Goal: Task Accomplishment & Management: Manage account settings

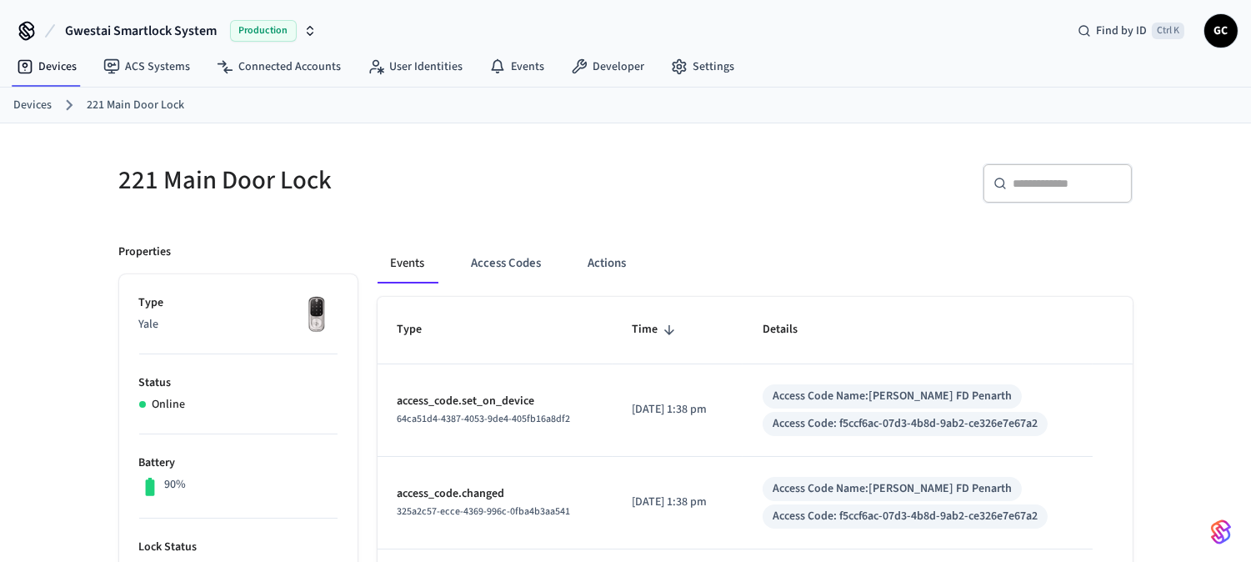
drag, startPoint x: 19, startPoint y: 102, endPoint x: 42, endPoint y: 102, distance: 22.5
click at [20, 102] on link "Devices" at bounding box center [32, 105] width 38 height 17
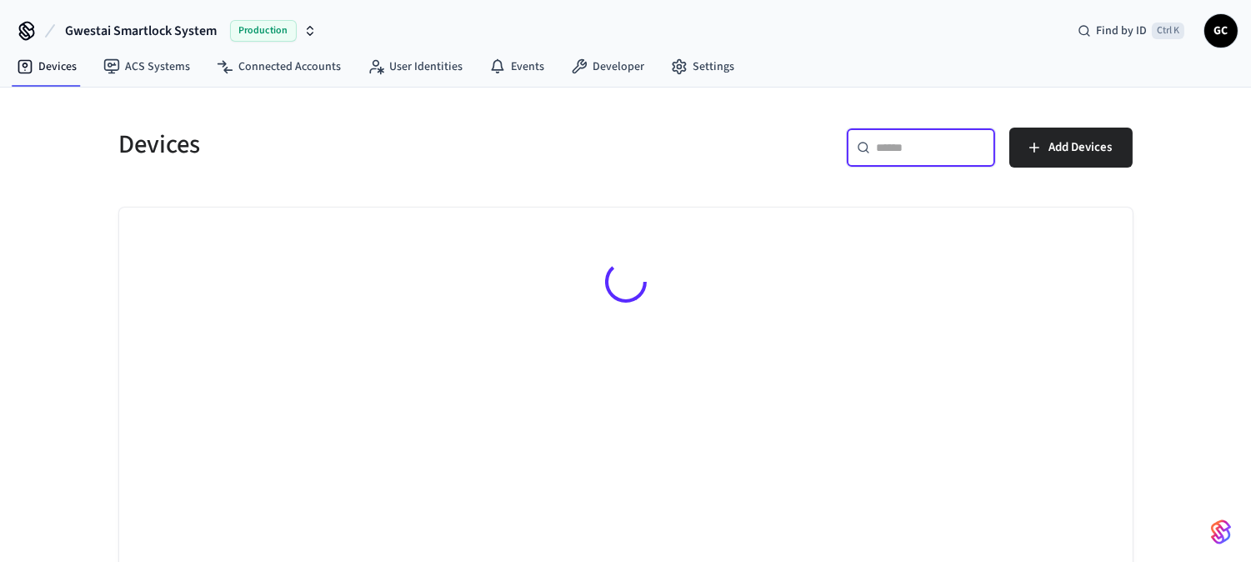
click at [931, 150] on input "text" at bounding box center [931, 147] width 108 height 17
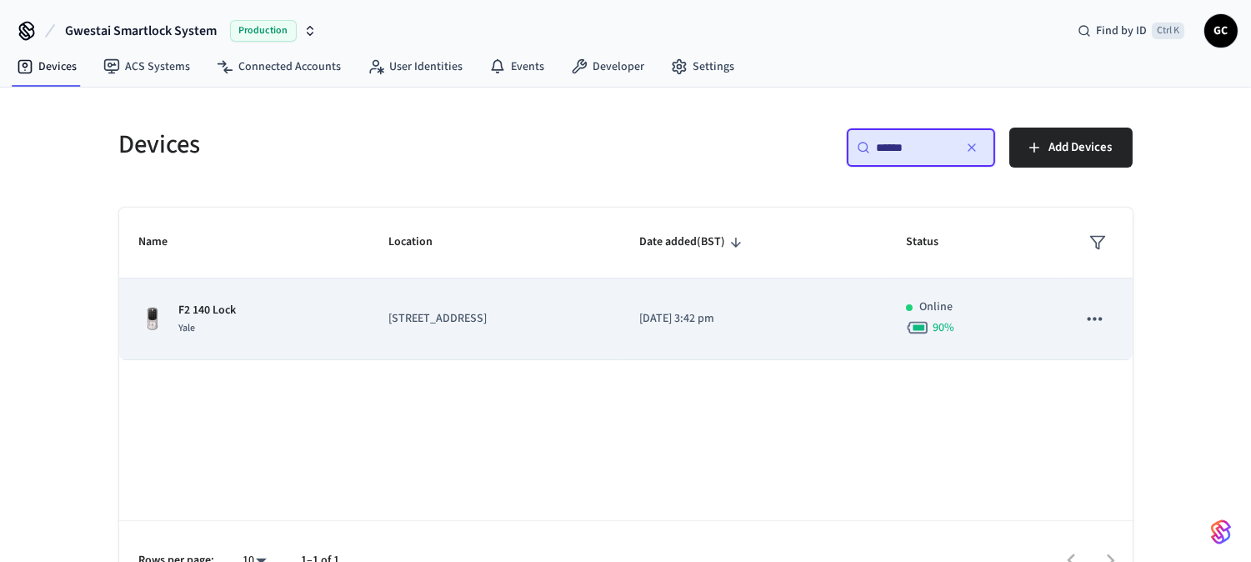
type input "******"
click at [237, 302] on div "F2 140 Lock Yale" at bounding box center [243, 319] width 209 height 35
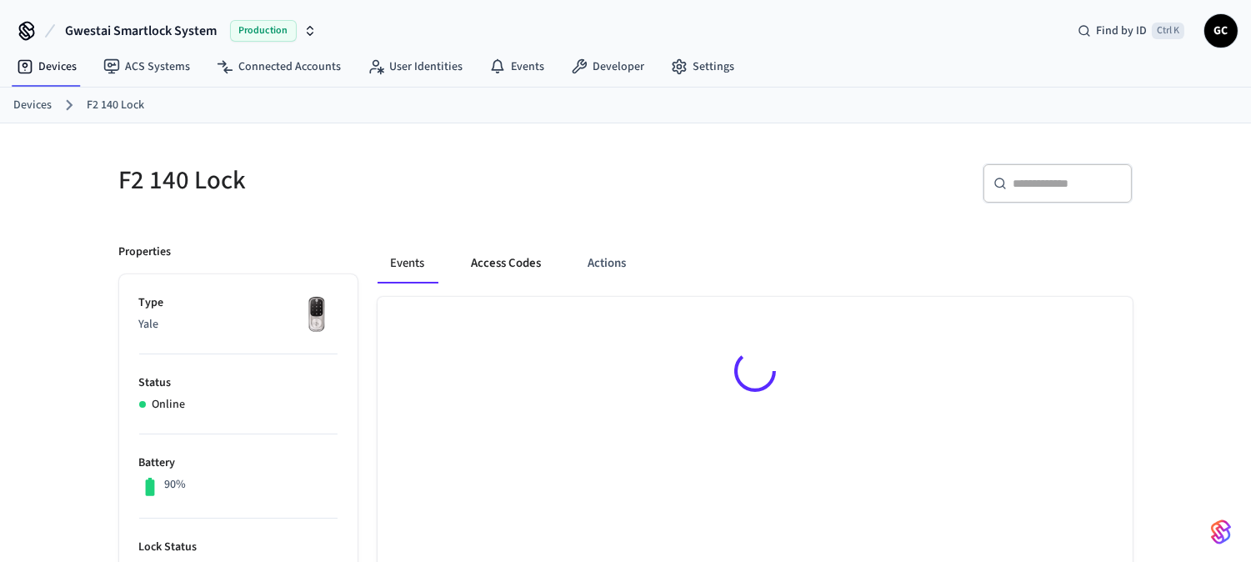
click at [511, 267] on button "Access Codes" at bounding box center [506, 263] width 97 height 40
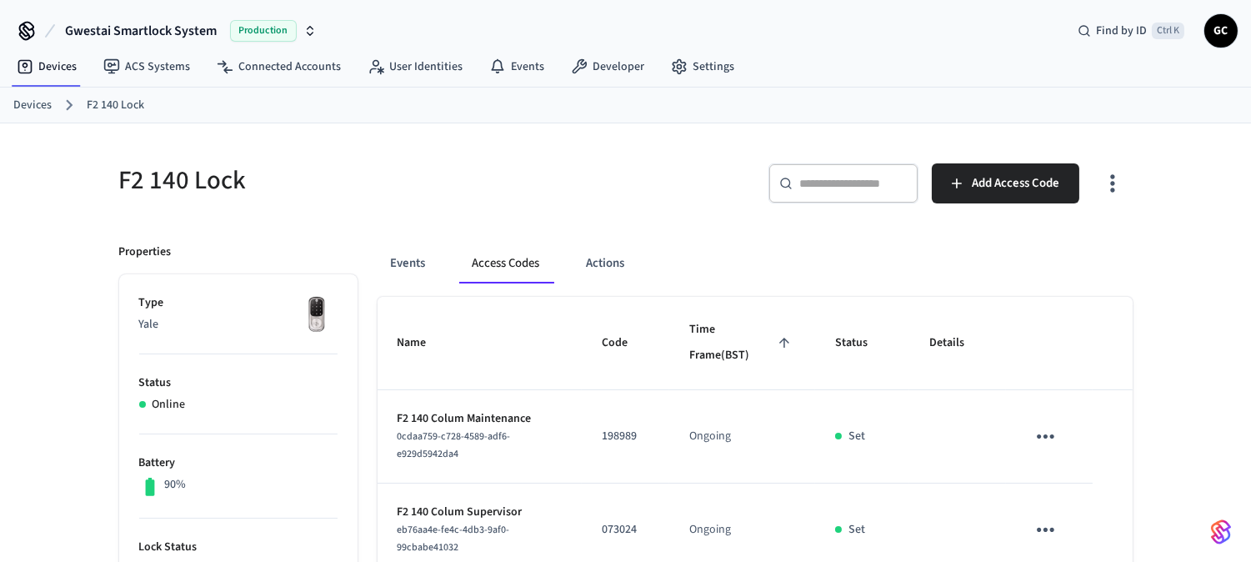
click at [37, 102] on link "Devices" at bounding box center [32, 105] width 38 height 17
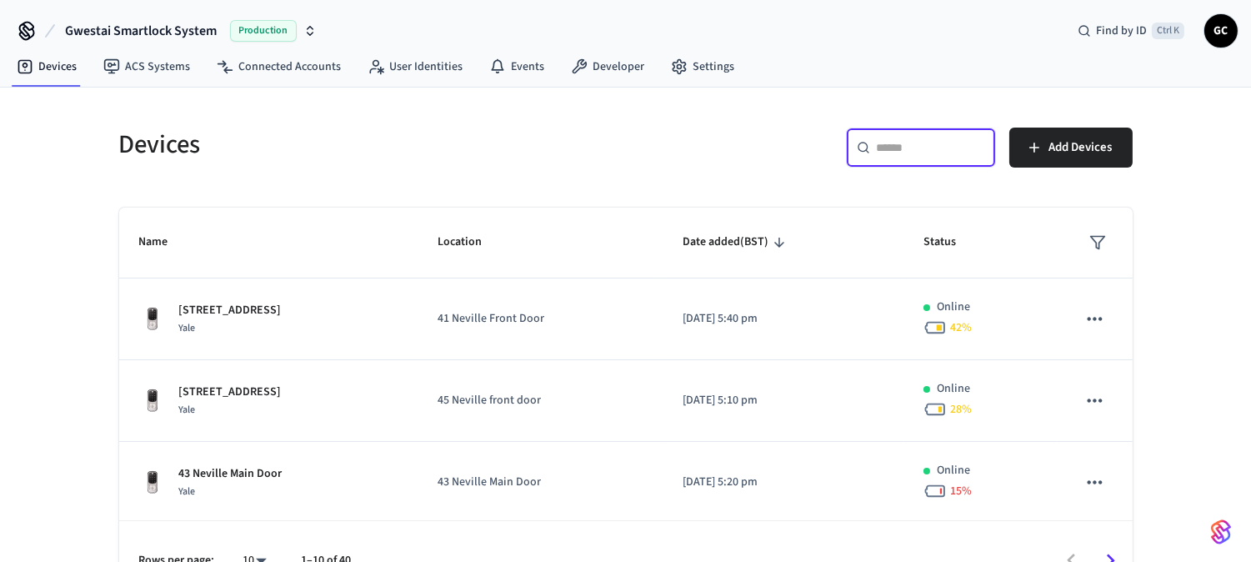
click at [927, 151] on input "text" at bounding box center [931, 147] width 108 height 17
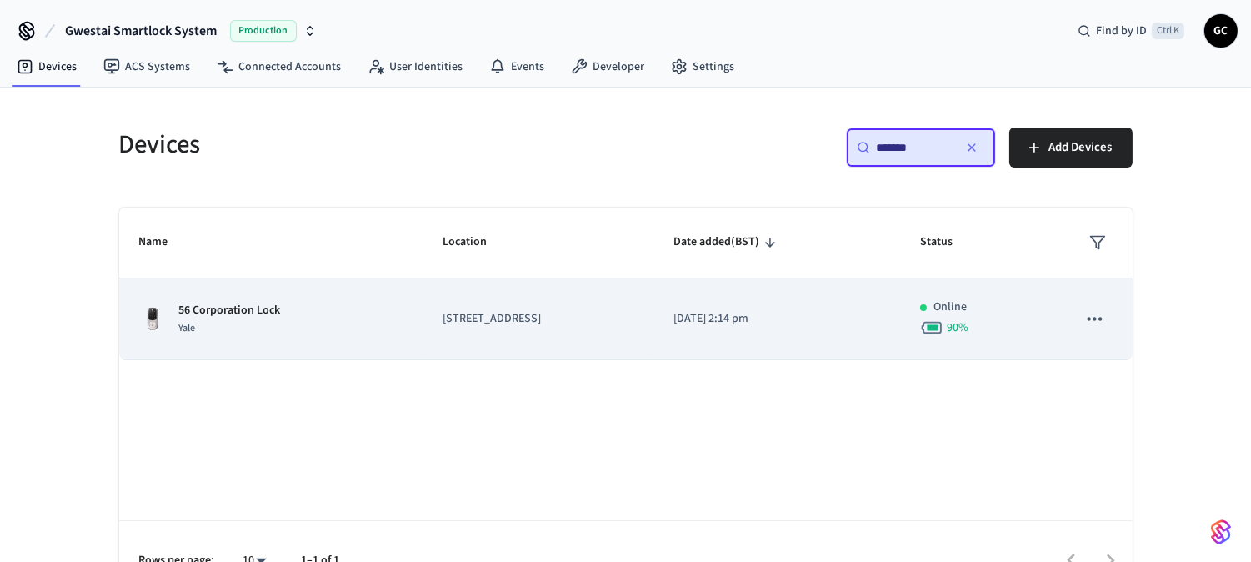
type input "*******"
click at [256, 309] on p "56 Corporation Lock" at bounding box center [230, 310] width 102 height 17
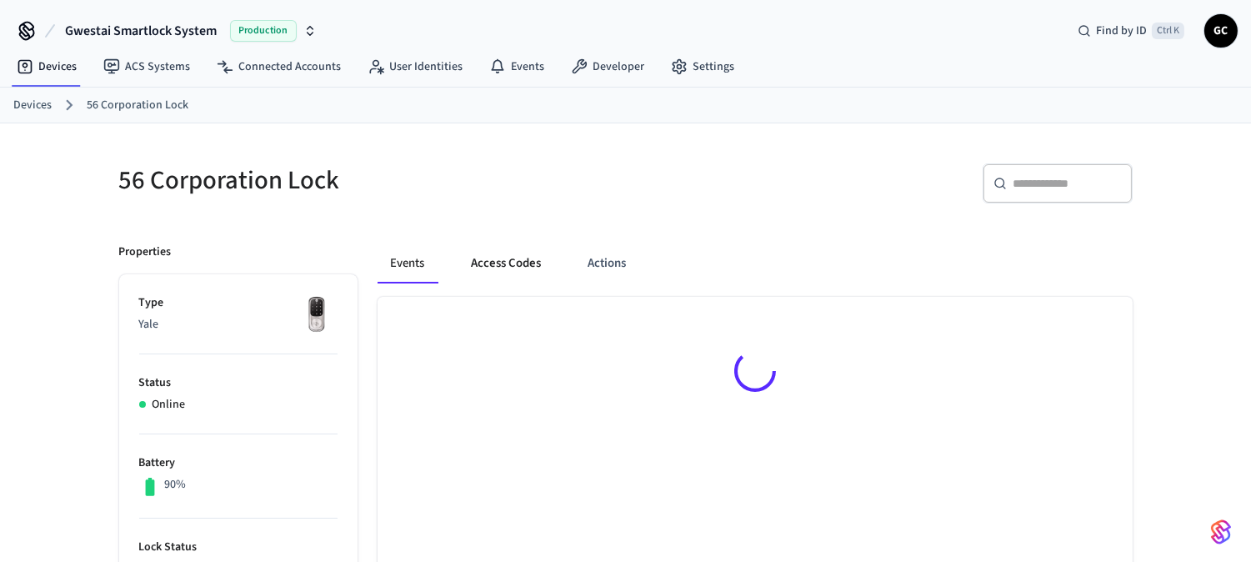
click at [509, 277] on button "Access Codes" at bounding box center [506, 263] width 97 height 40
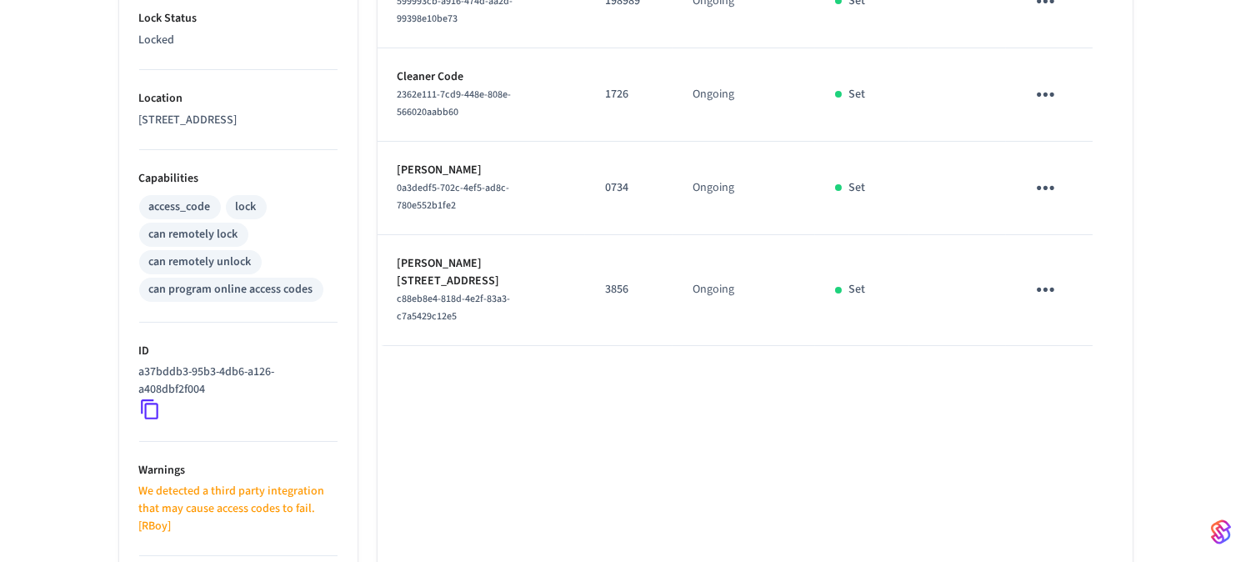
scroll to position [577, 0]
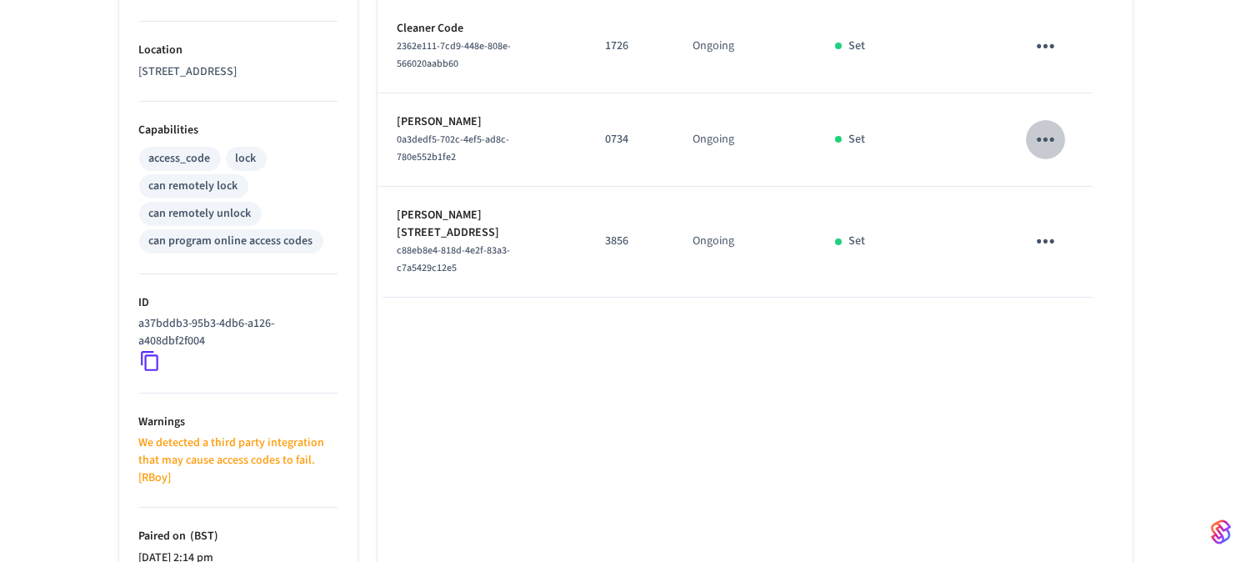
click at [1042, 140] on icon "sticky table" at bounding box center [1045, 140] width 26 height 26
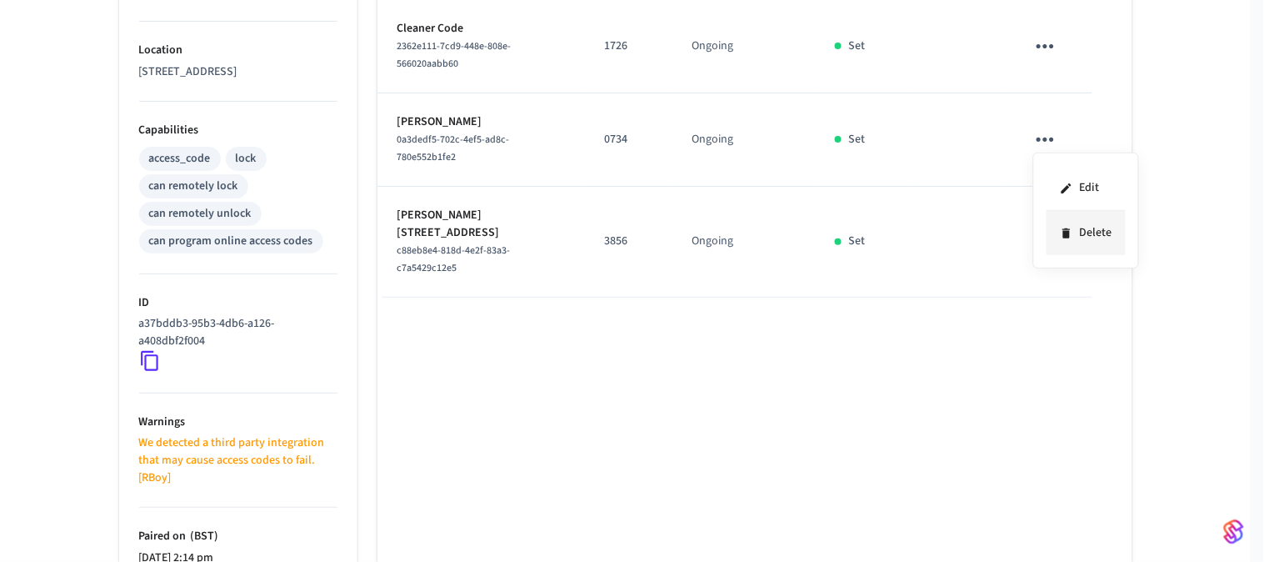
click at [1085, 220] on li "Delete" at bounding box center [1086, 233] width 79 height 44
